Goal: Register for event/course

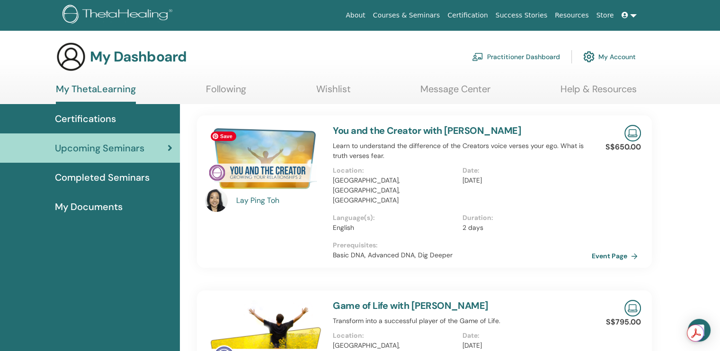
click at [294, 181] on img at bounding box center [263, 158] width 116 height 67
click at [300, 157] on img at bounding box center [263, 158] width 116 height 67
click at [358, 133] on link "You and the Creator with [PERSON_NAME]" at bounding box center [427, 131] width 188 height 12
click at [383, 131] on link "You and the Creator with [PERSON_NAME]" at bounding box center [427, 131] width 188 height 12
click at [381, 134] on link "You and the Creator with [PERSON_NAME]" at bounding box center [427, 131] width 188 height 12
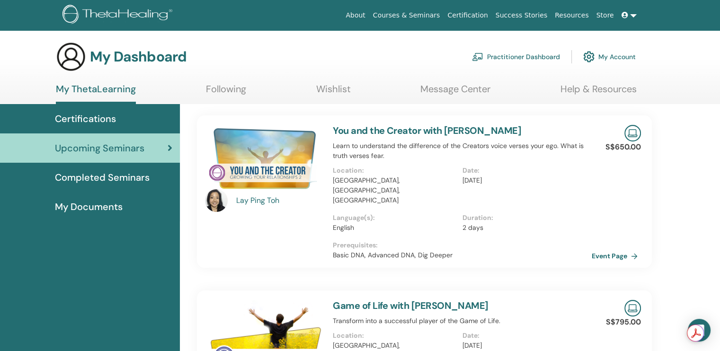
click at [393, 132] on link "You and the Creator with [PERSON_NAME]" at bounding box center [427, 131] width 188 height 12
click at [275, 182] on img at bounding box center [263, 158] width 116 height 67
click at [274, 173] on img at bounding box center [263, 158] width 116 height 67
click at [235, 155] on img at bounding box center [263, 158] width 116 height 67
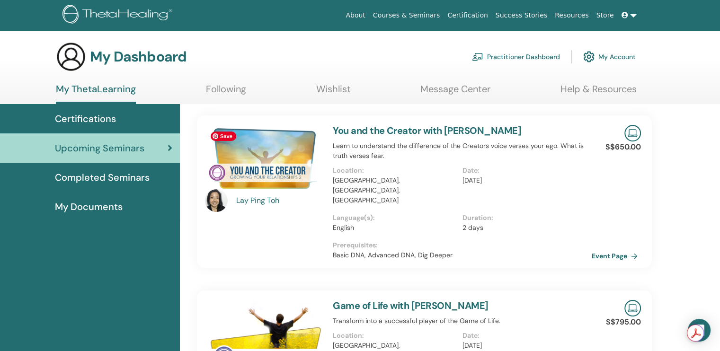
click at [235, 155] on img at bounding box center [263, 158] width 116 height 67
click at [614, 249] on link "Event Page" at bounding box center [618, 256] width 50 height 14
